Goal: Task Accomplishment & Management: Manage account settings

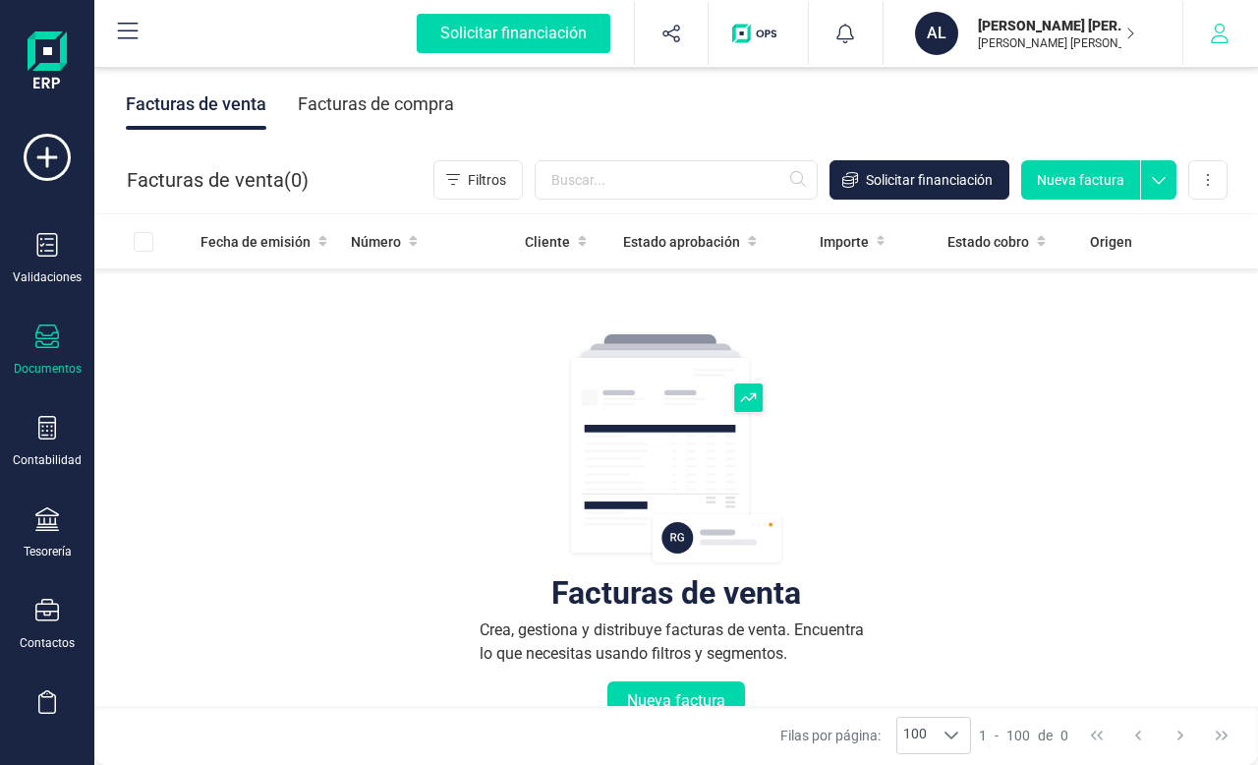
click at [1225, 30] on icon "button" at bounding box center [1220, 34] width 20 height 20
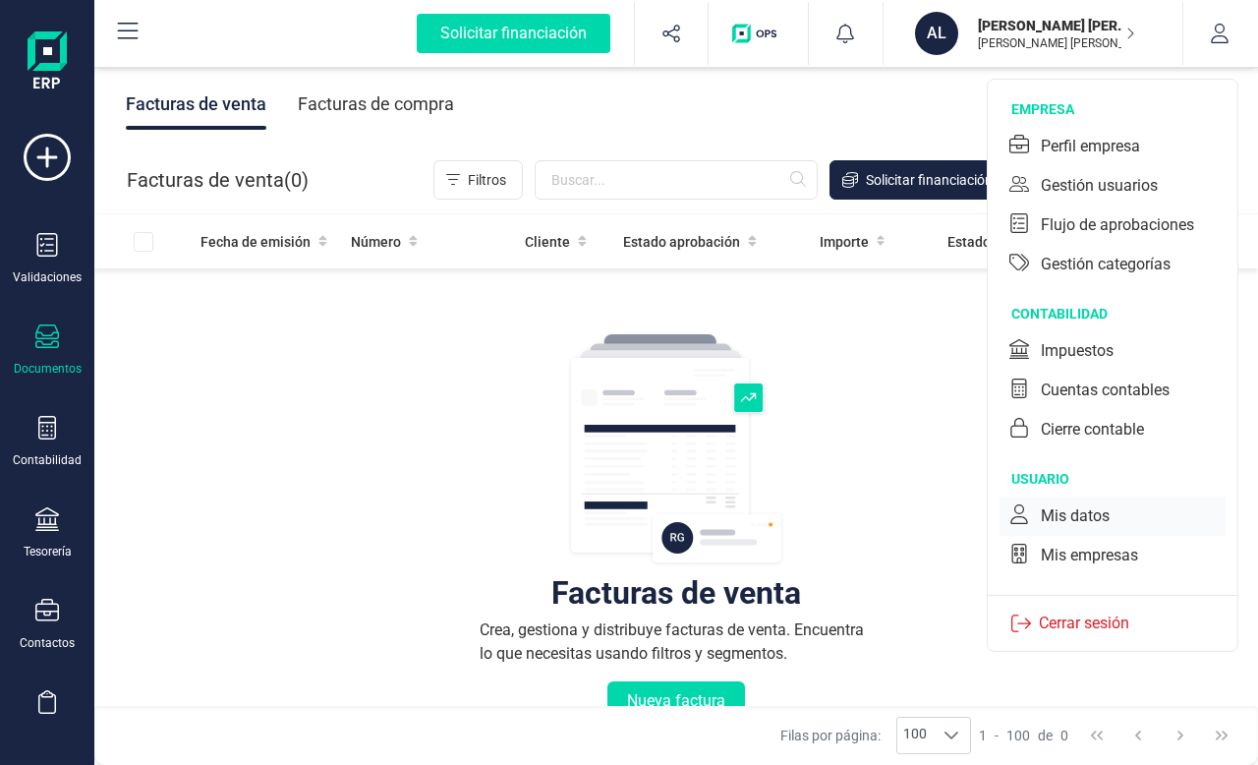
click at [1054, 515] on div "Mis datos" at bounding box center [1075, 516] width 69 height 24
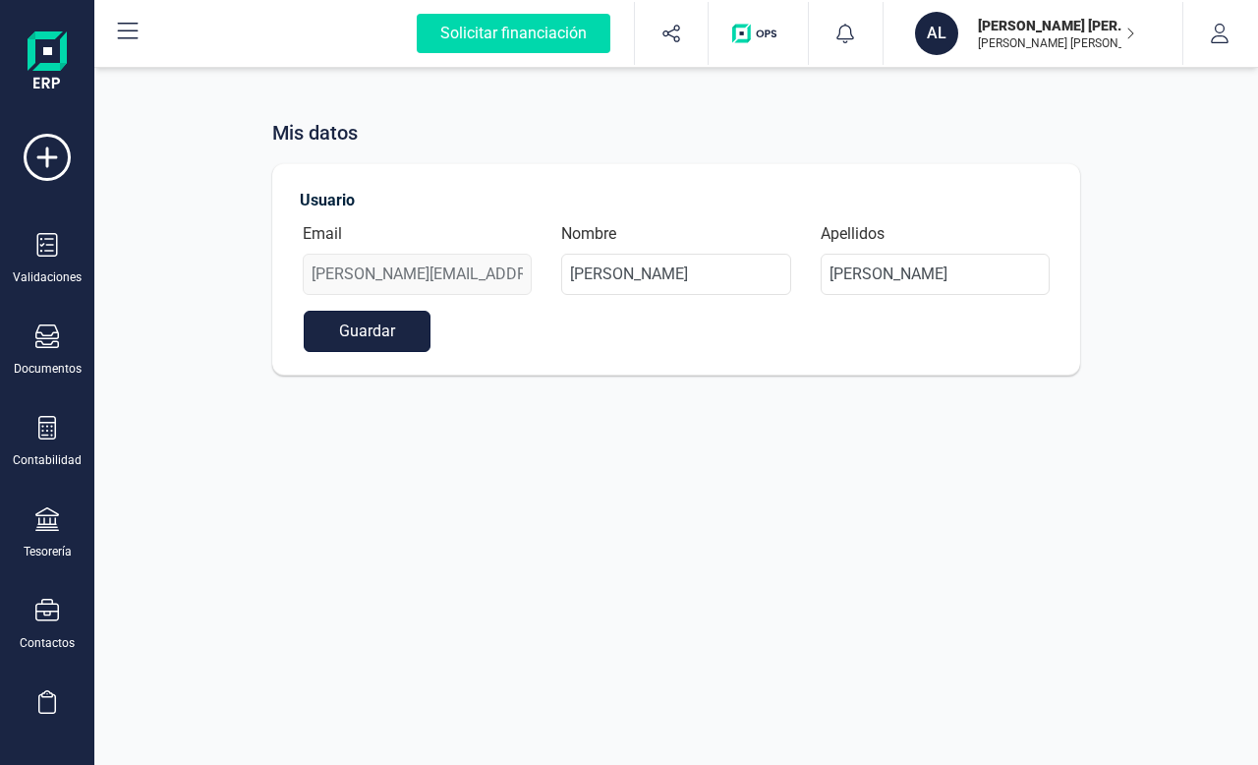
click at [365, 325] on button "Guardar" at bounding box center [367, 331] width 127 height 41
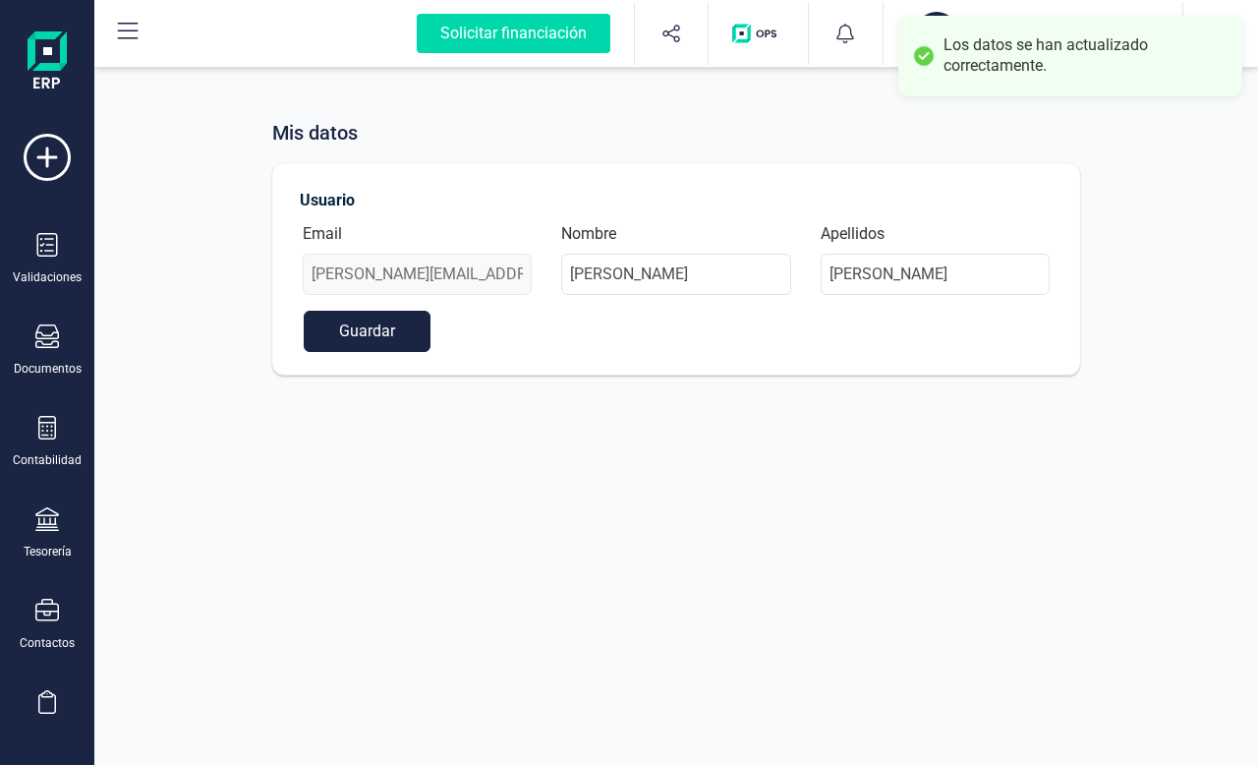
click at [1055, 84] on div "Los datos se han actualizado correctamente." at bounding box center [1070, 56] width 344 height 81
click at [644, 123] on div "Mis datos" at bounding box center [676, 132] width 808 height 29
drag, startPoint x: 924, startPoint y: 89, endPoint x: 746, endPoint y: 120, distance: 180.5
click at [918, 89] on div "Los datos se han actualizado correctamente." at bounding box center [1070, 56] width 344 height 81
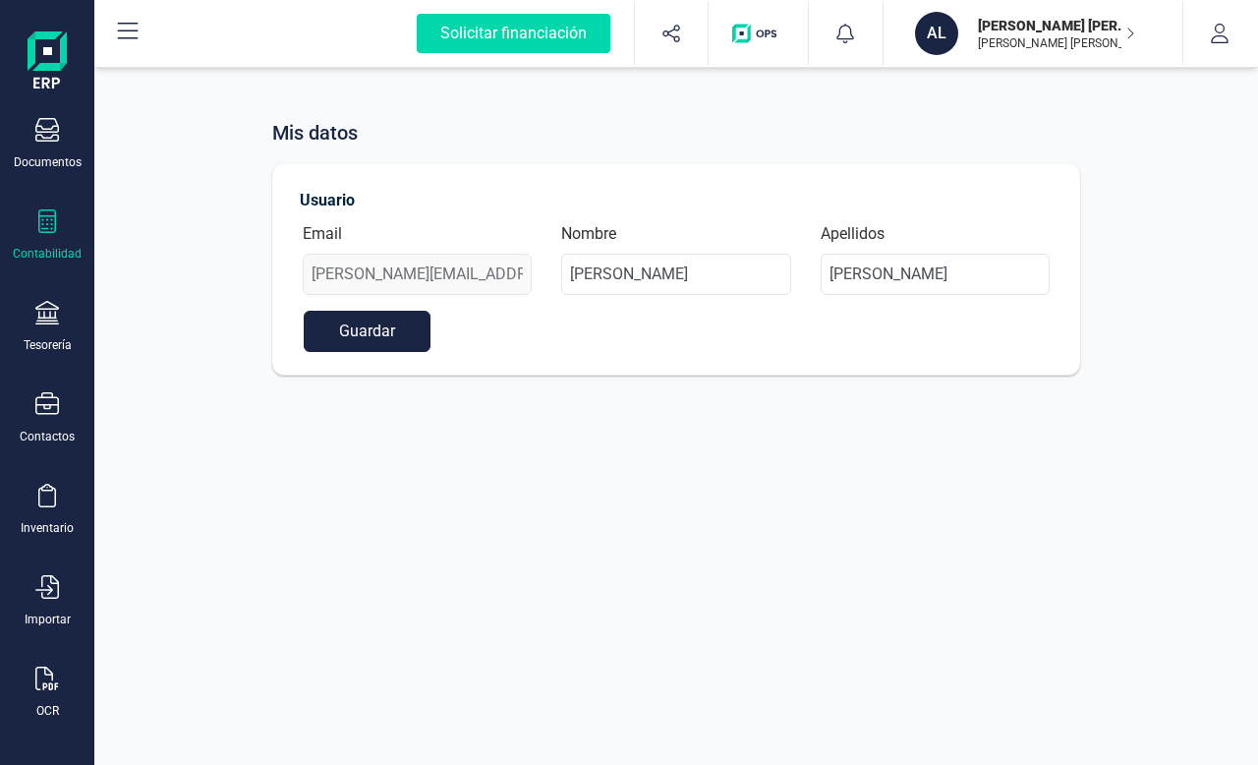
scroll to position [211, 0]
click at [56, 66] on img at bounding box center [47, 62] width 39 height 63
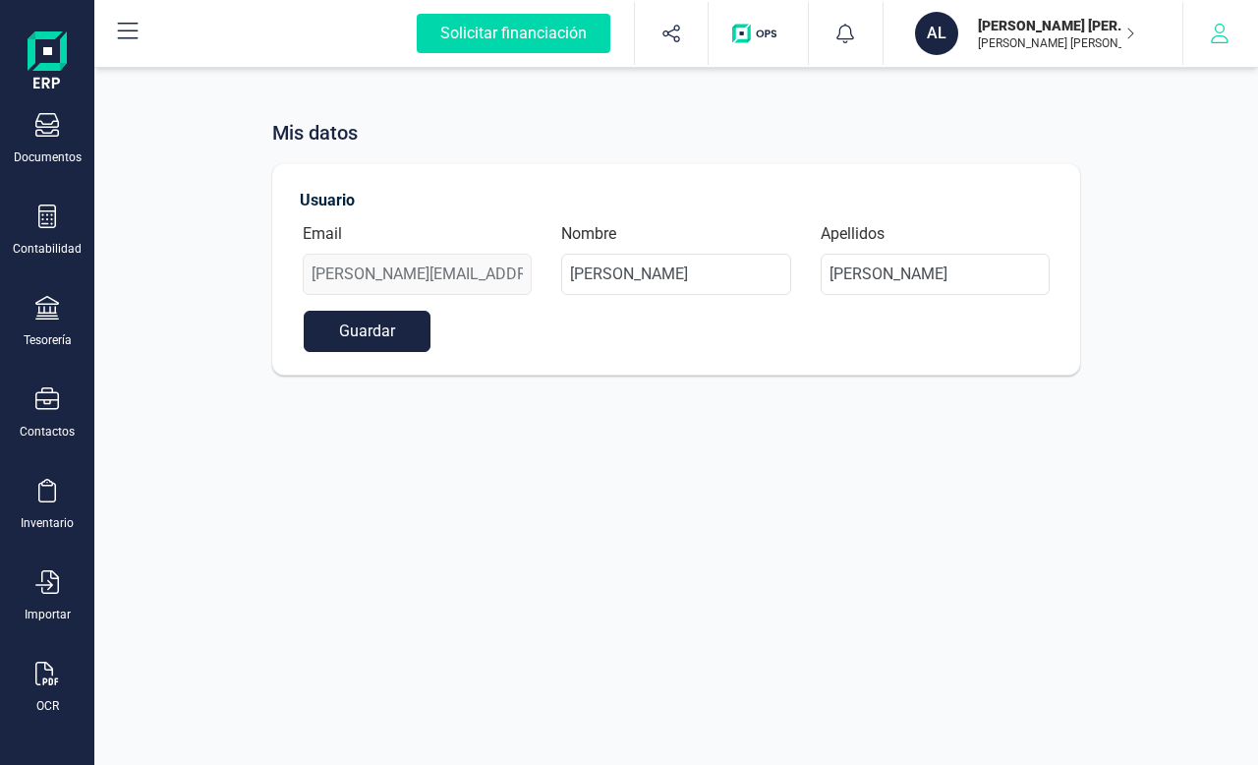
click at [1227, 35] on icon "button" at bounding box center [1220, 34] width 20 height 20
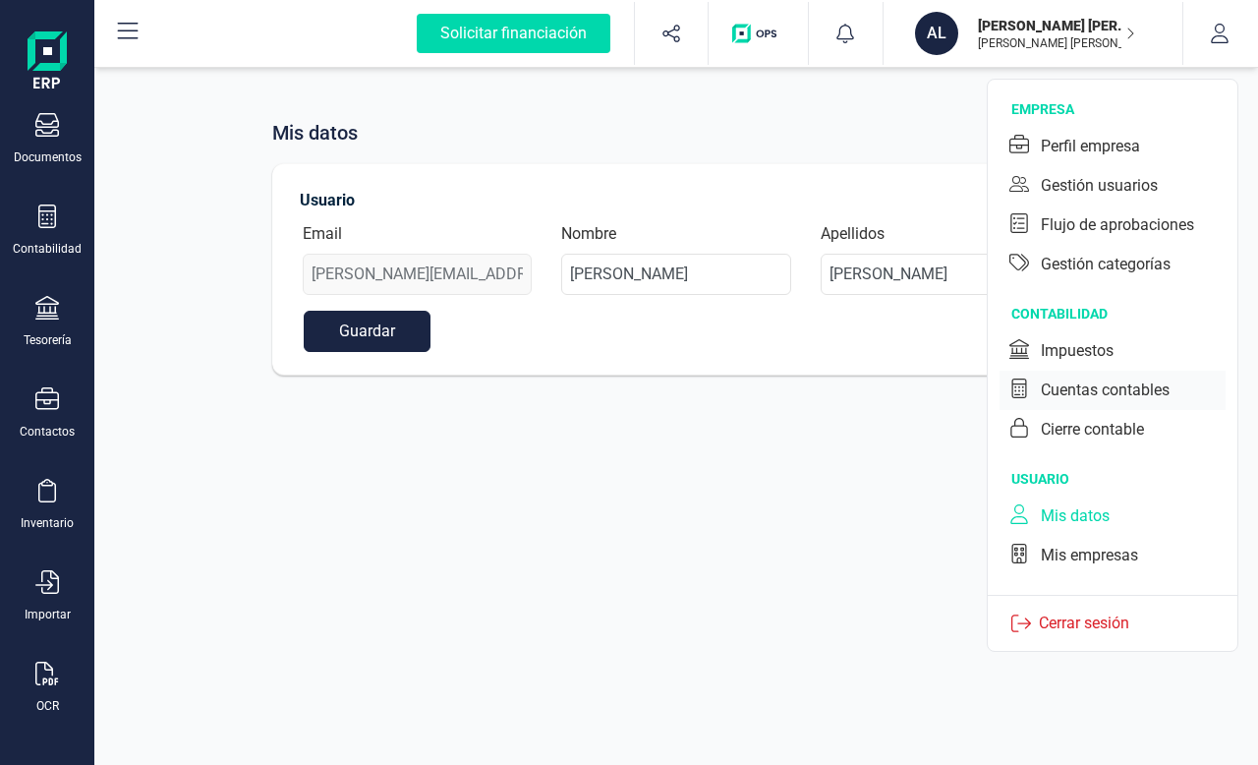
click at [1090, 397] on div "Cuentas contables" at bounding box center [1105, 390] width 129 height 24
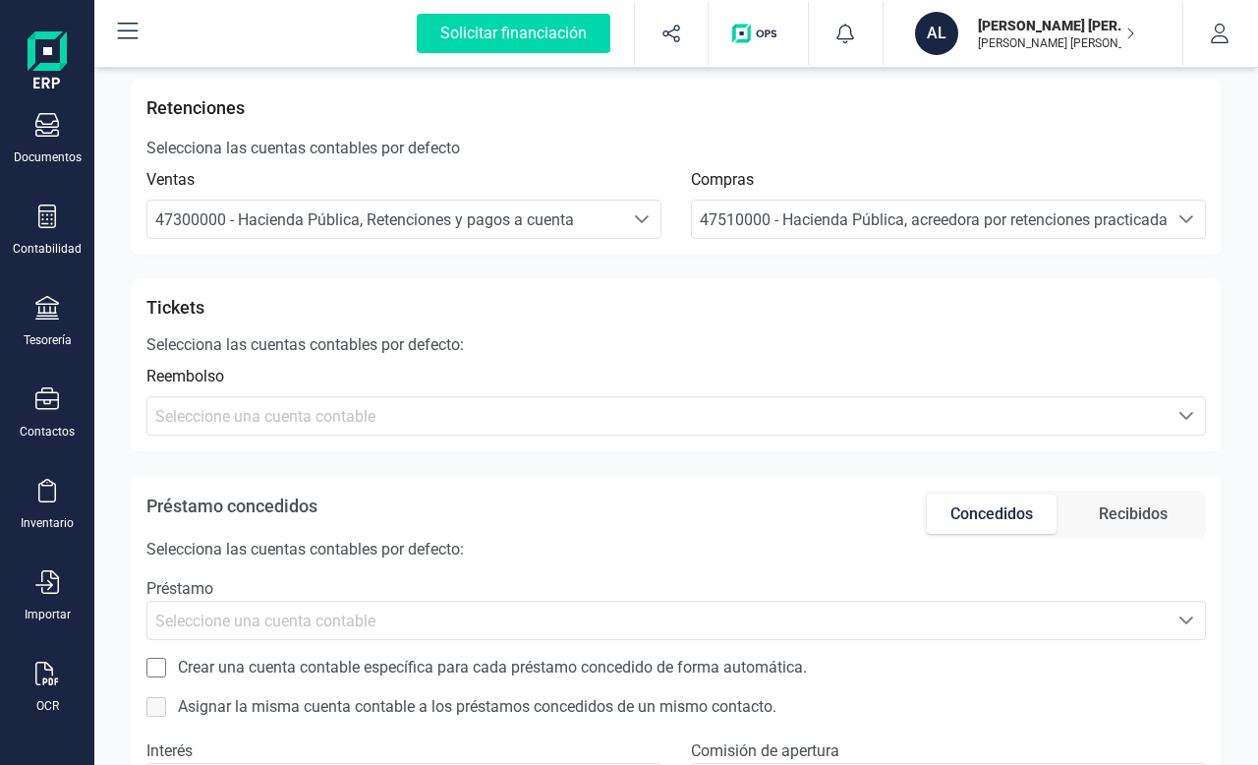
scroll to position [840, 0]
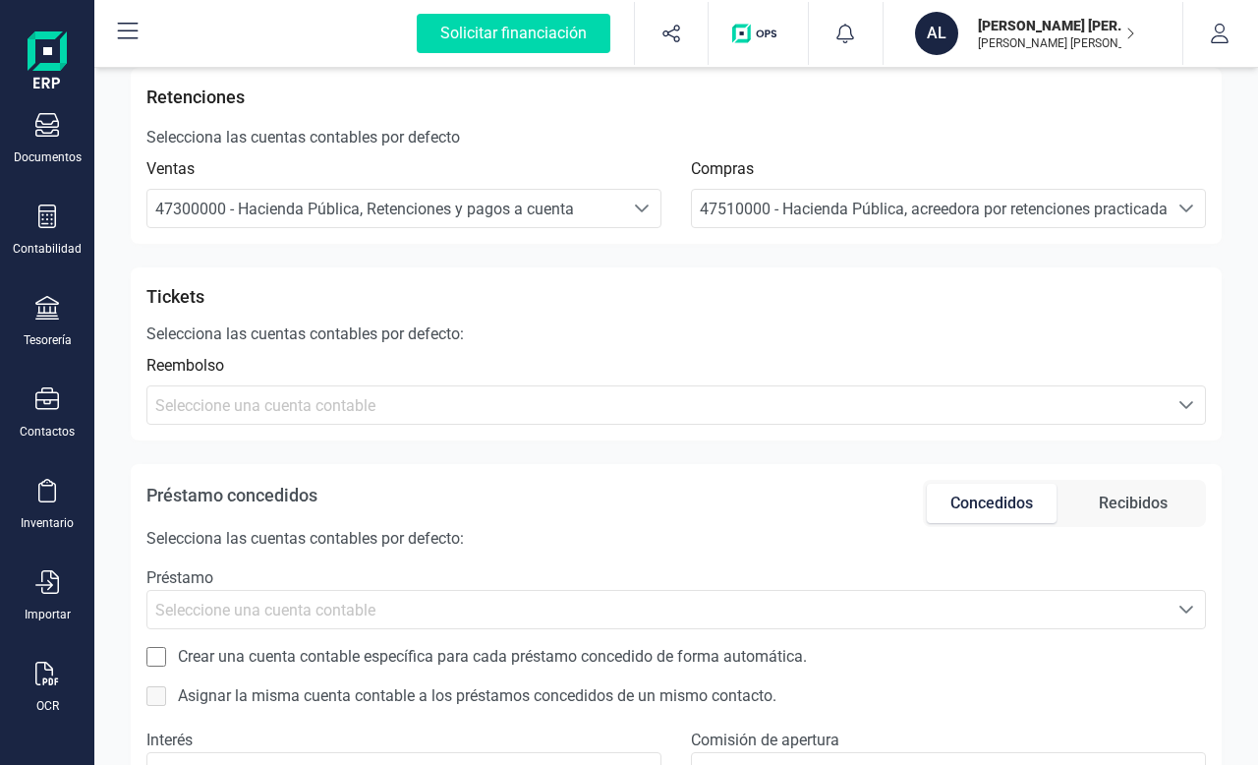
click at [232, 407] on span "Seleccione una cuenta contable" at bounding box center [265, 405] width 220 height 19
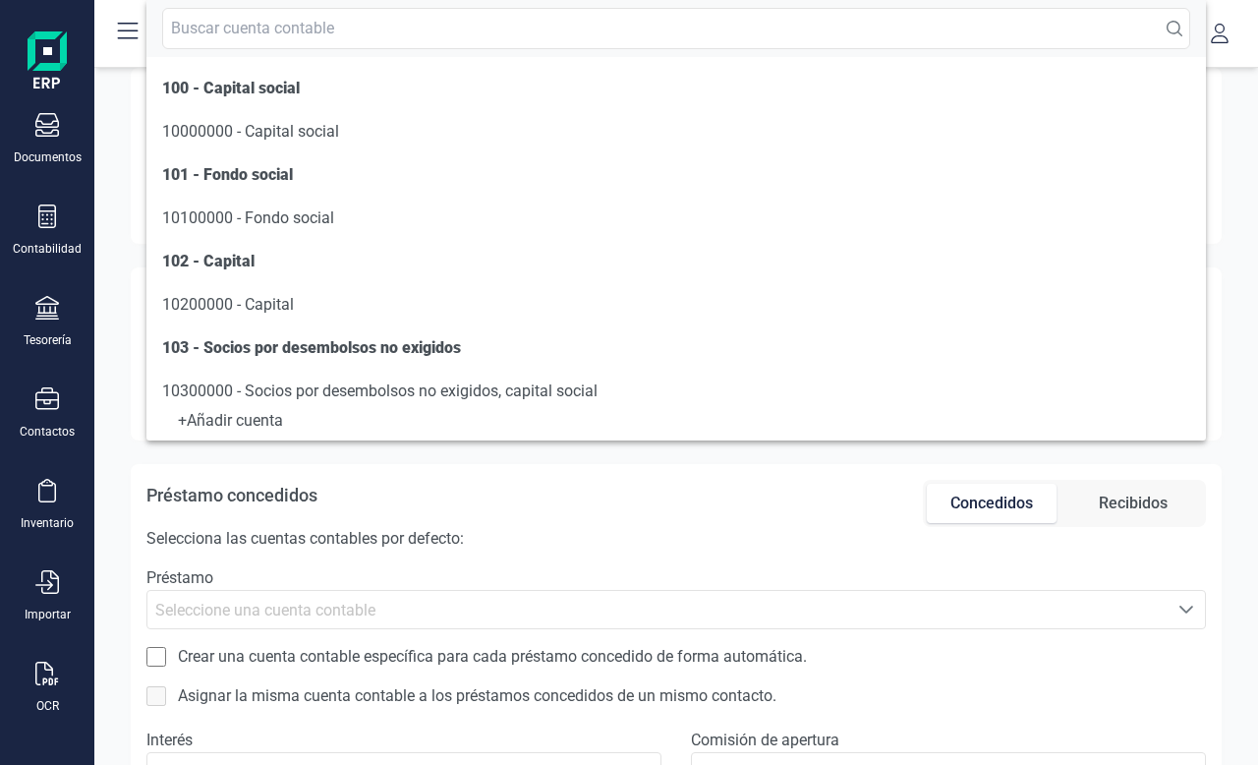
click at [144, 476] on div "Préstamo concedidos Concedidos Recibidos Selecciona las cuentas contables por d…" at bounding box center [676, 728] width 1091 height 528
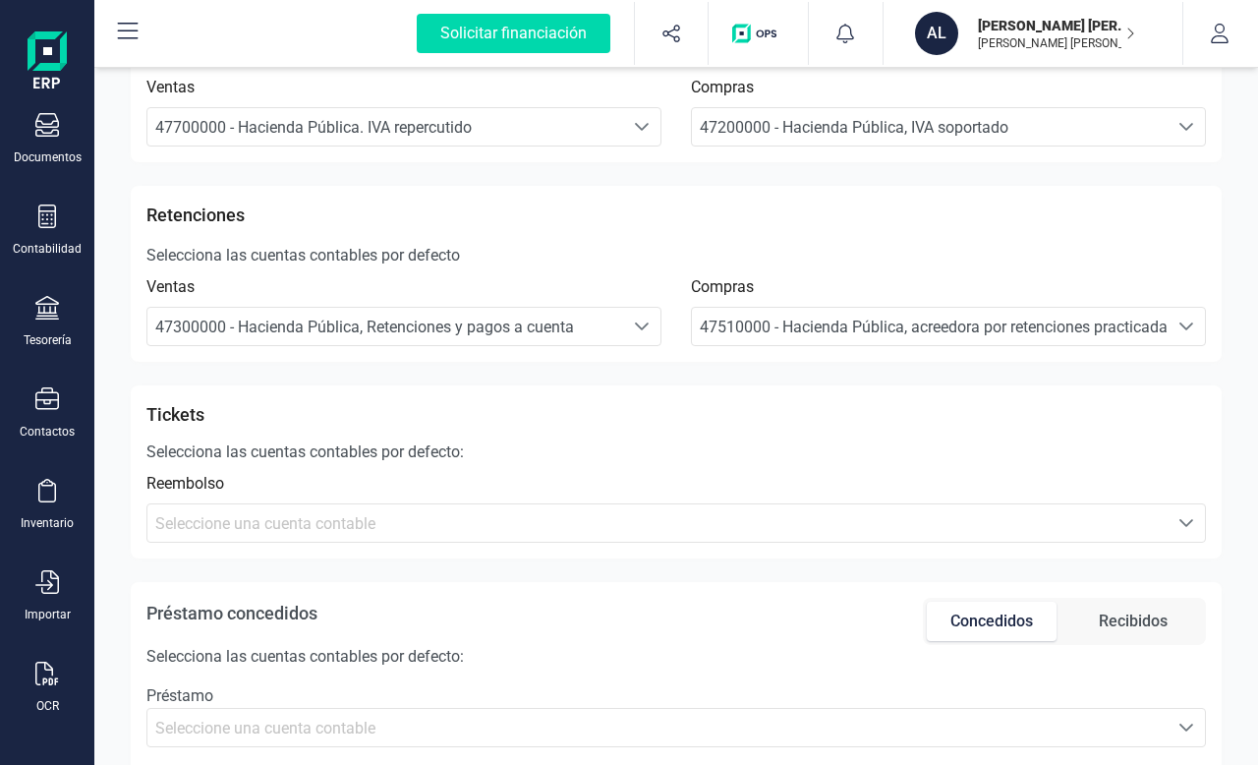
scroll to position [1151, 0]
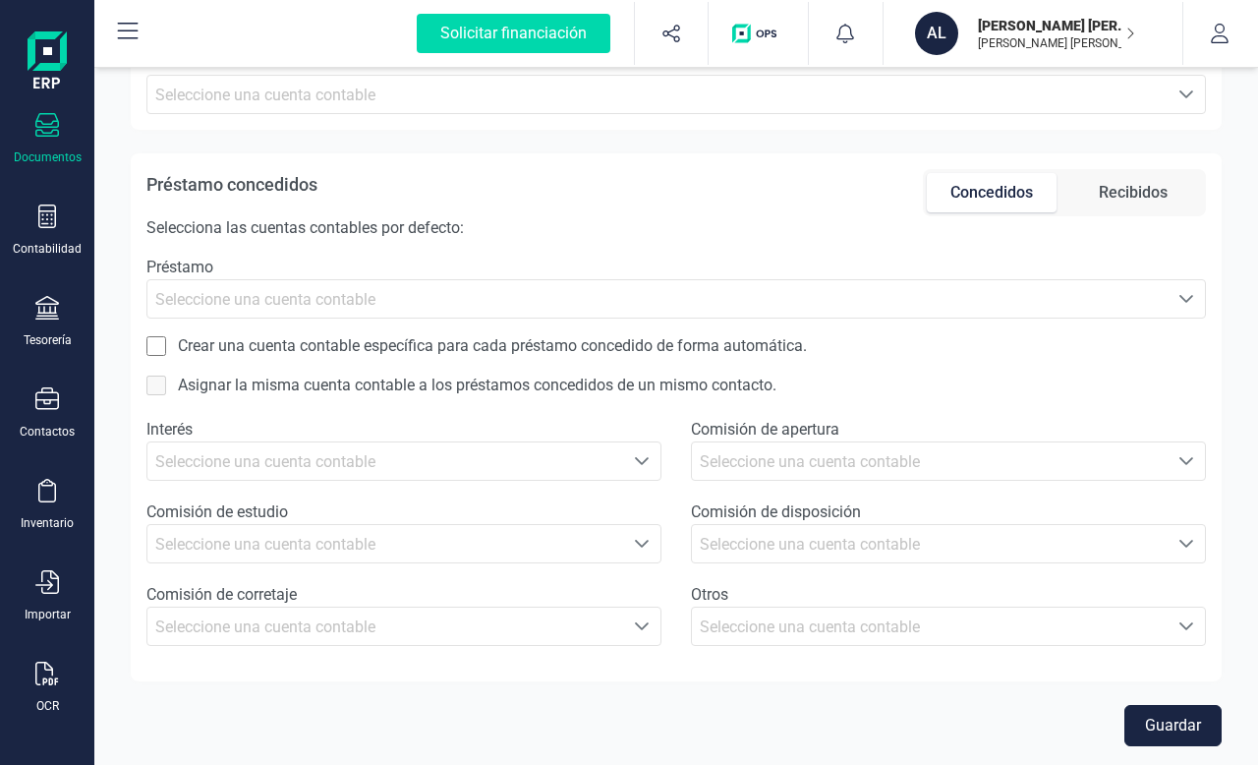
click at [33, 129] on div "Documentos" at bounding box center [47, 139] width 79 height 52
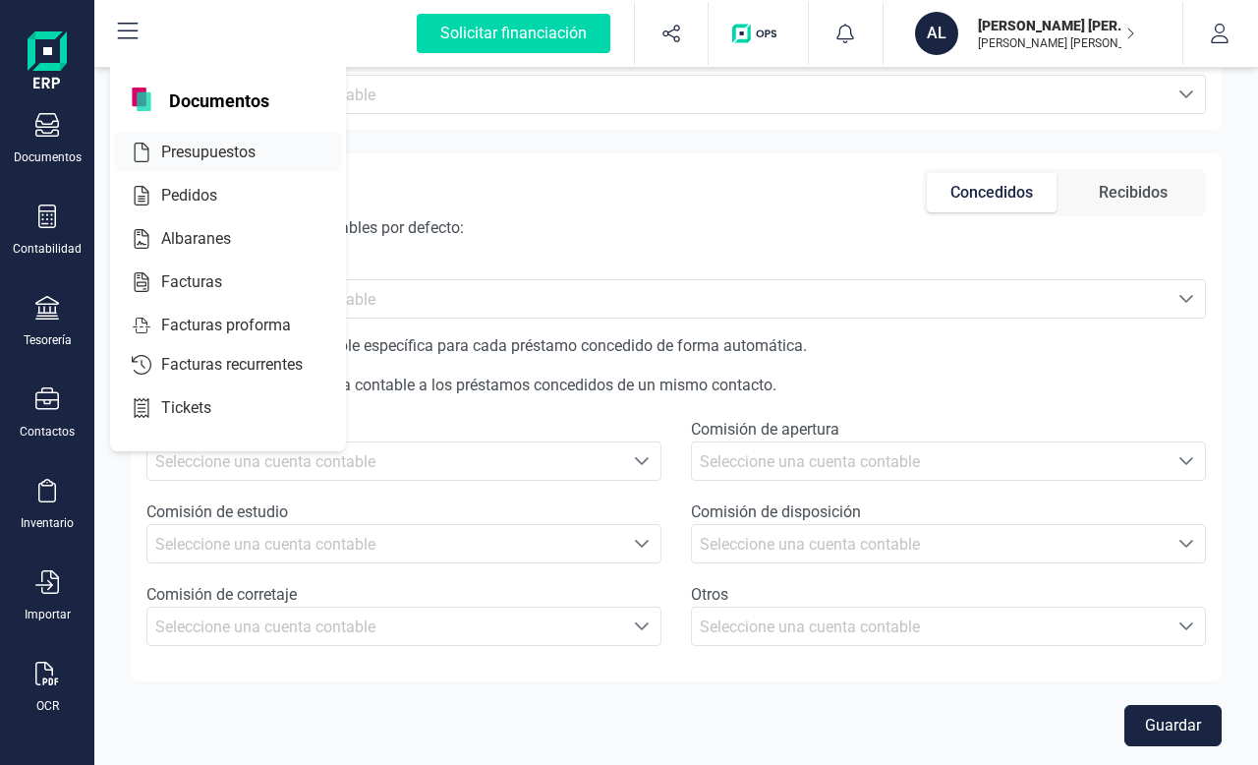
click at [191, 160] on span "Presupuestos" at bounding box center [222, 153] width 138 height 24
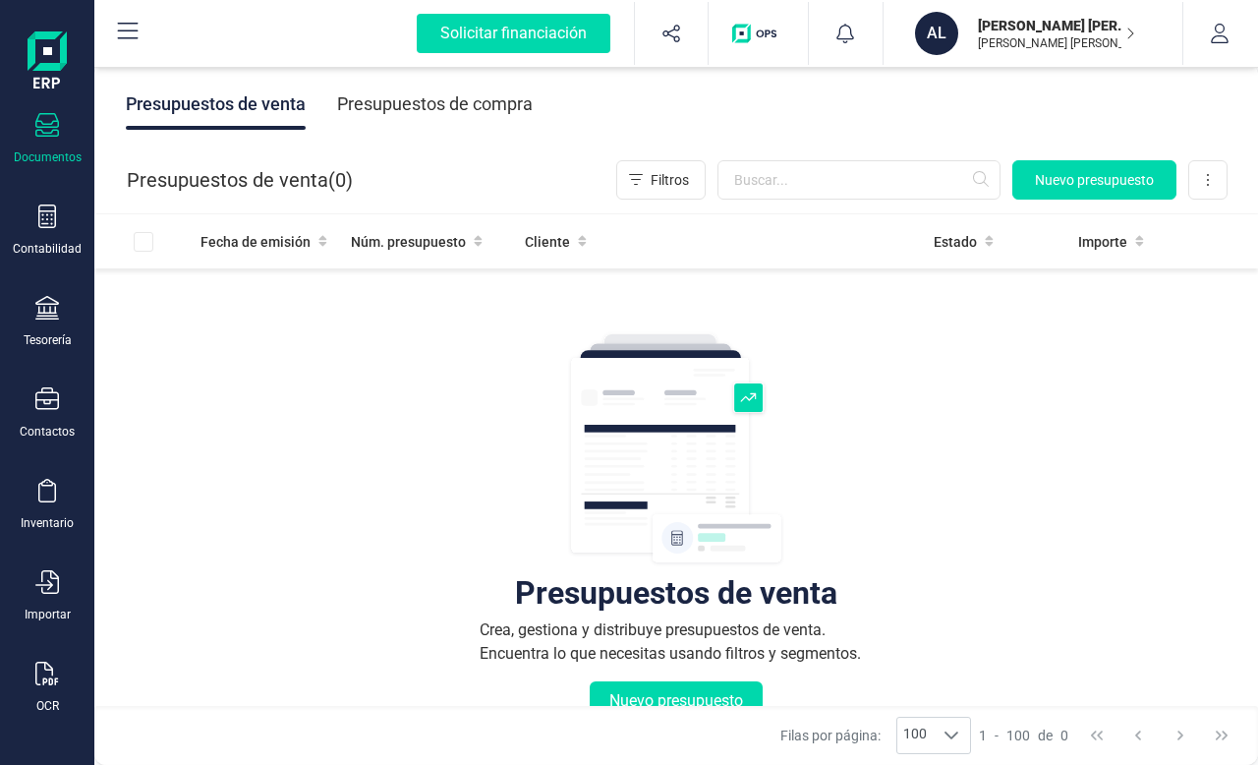
click at [53, 140] on div at bounding box center [47, 127] width 24 height 29
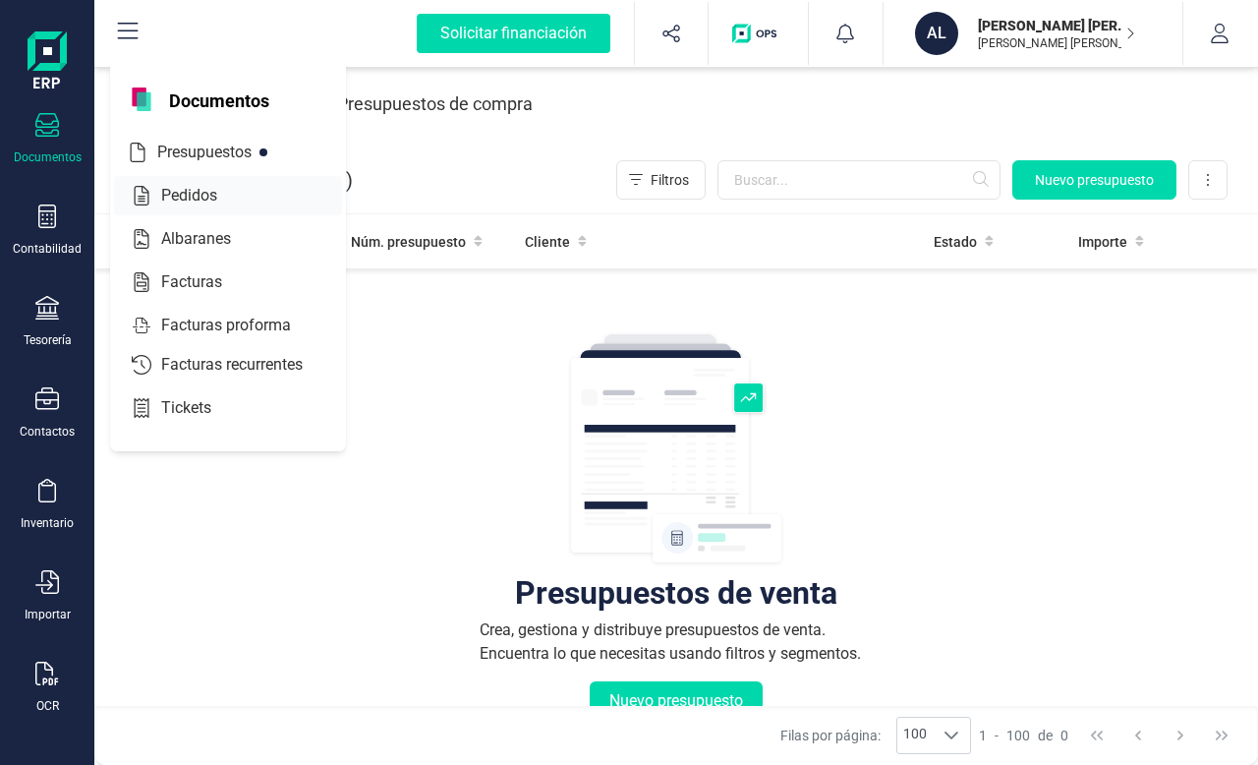
click at [189, 200] on span "Pedidos" at bounding box center [202, 196] width 99 height 24
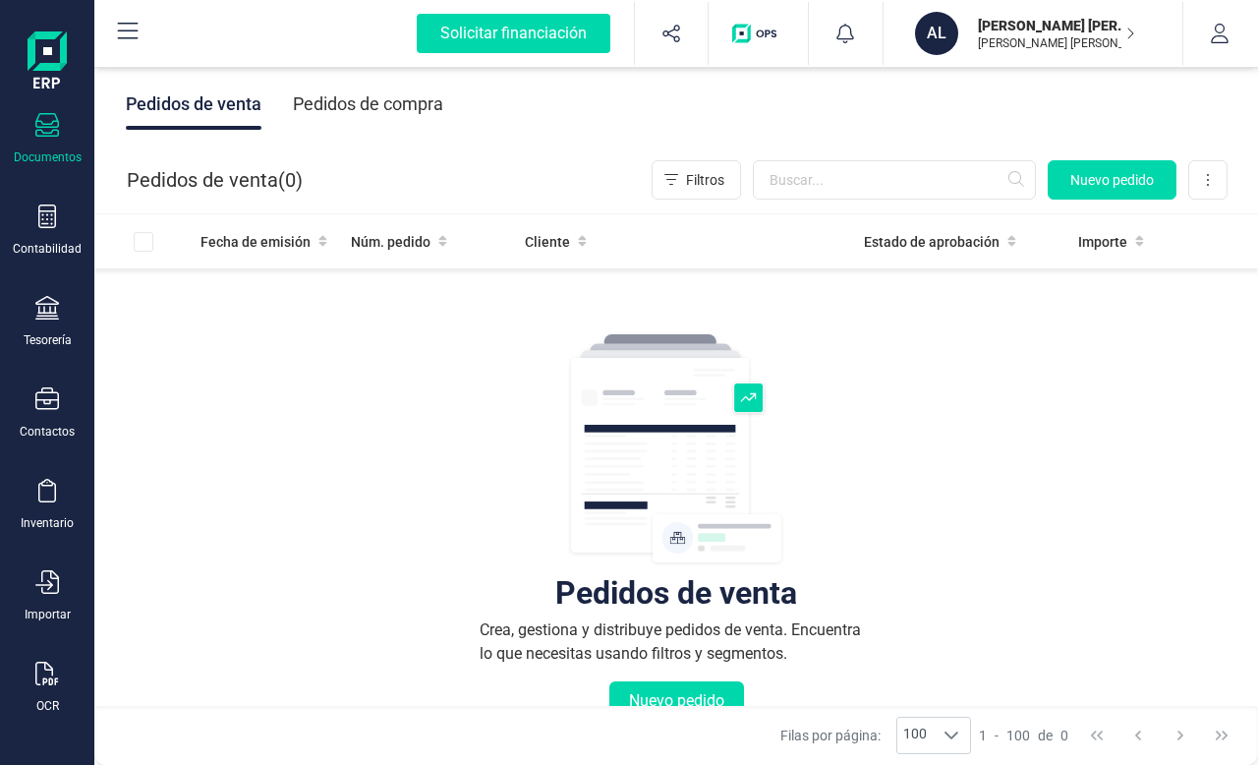
click at [41, 140] on div at bounding box center [47, 127] width 24 height 29
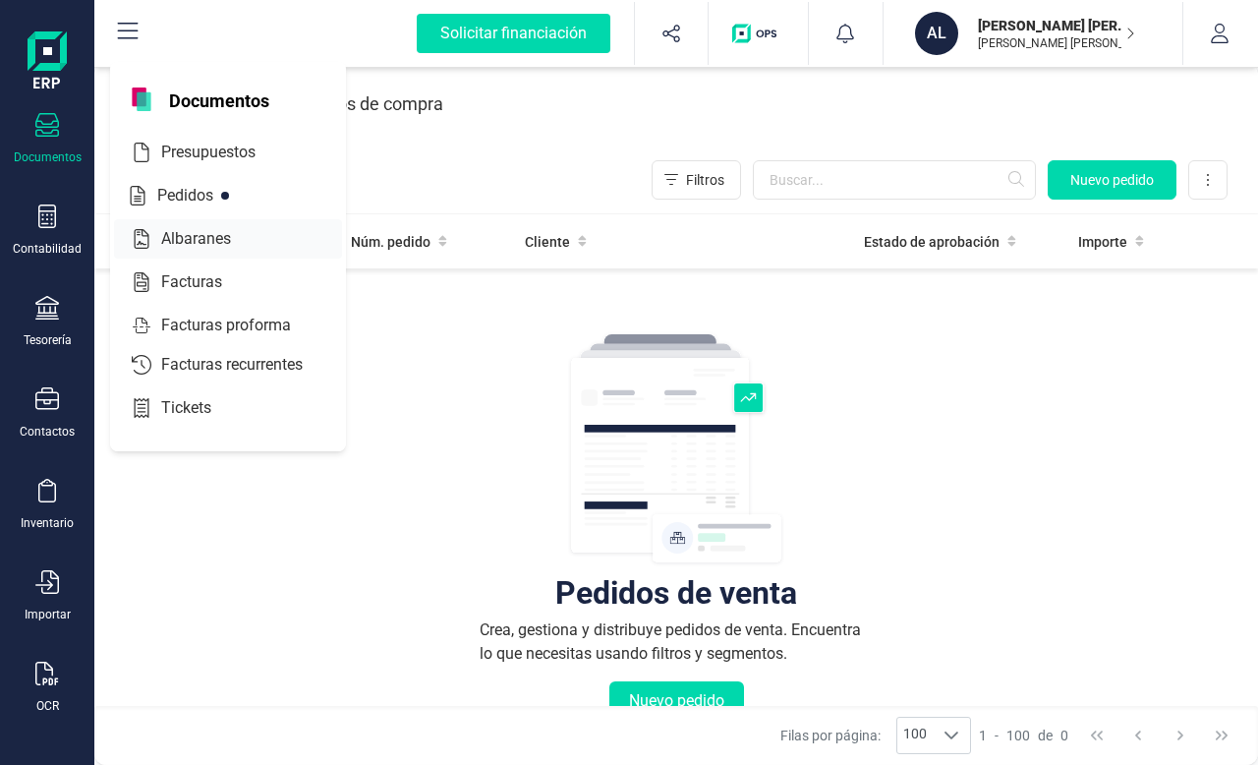
click at [193, 236] on span "Albaranes" at bounding box center [209, 239] width 113 height 24
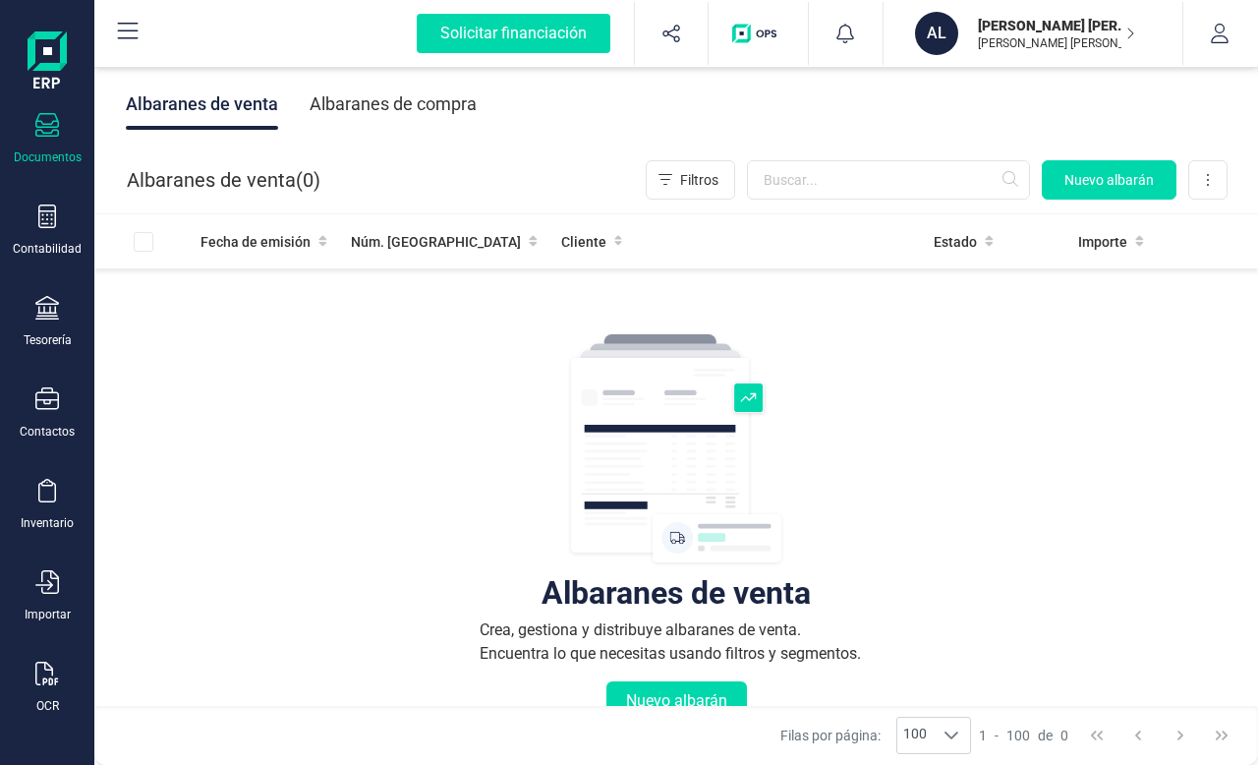
click at [55, 132] on icon at bounding box center [47, 125] width 24 height 24
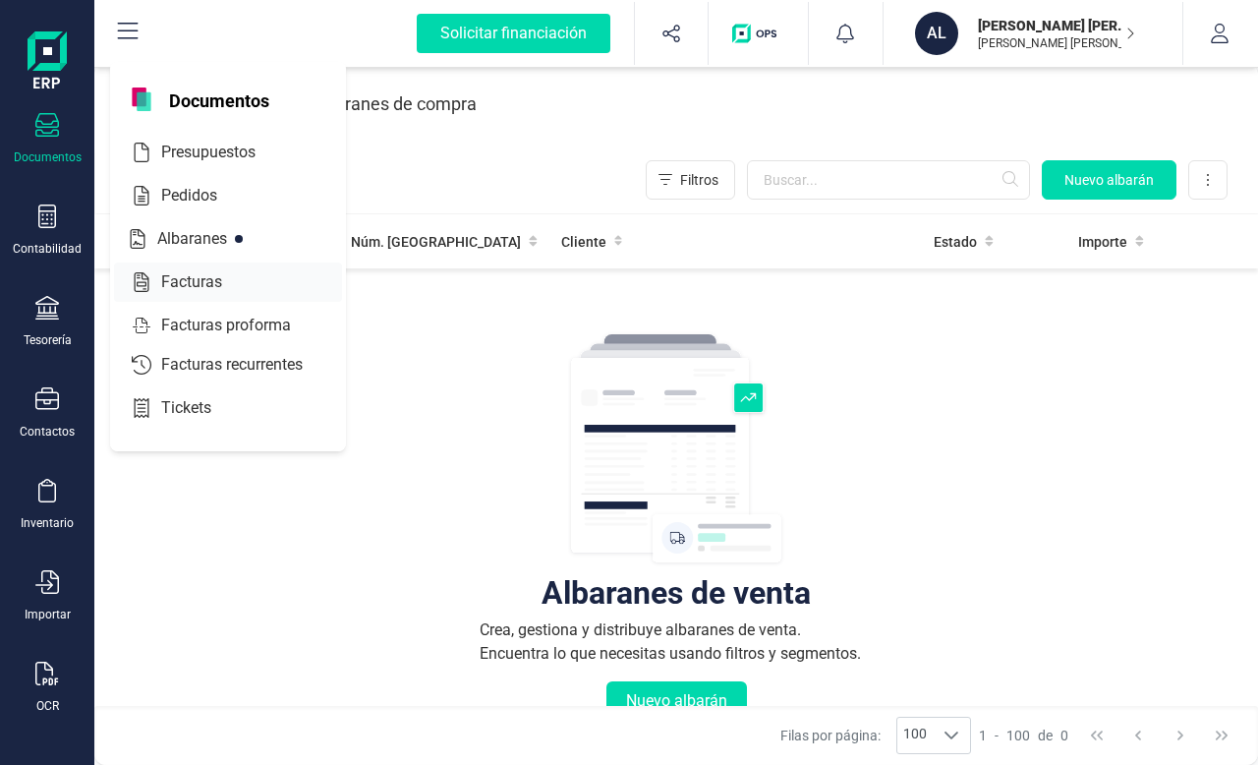
click at [203, 276] on span "Facturas" at bounding box center [205, 282] width 104 height 24
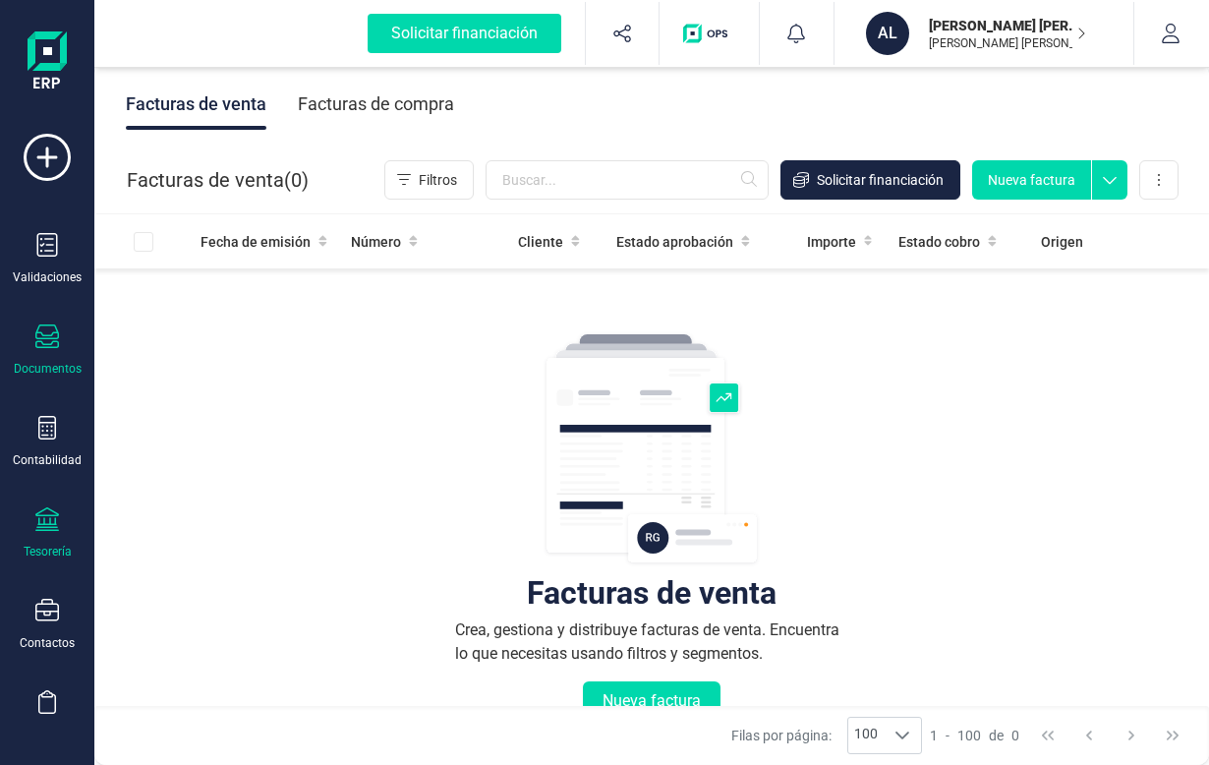
scroll to position [20, 0]
